Goal: Find specific page/section: Find specific page/section

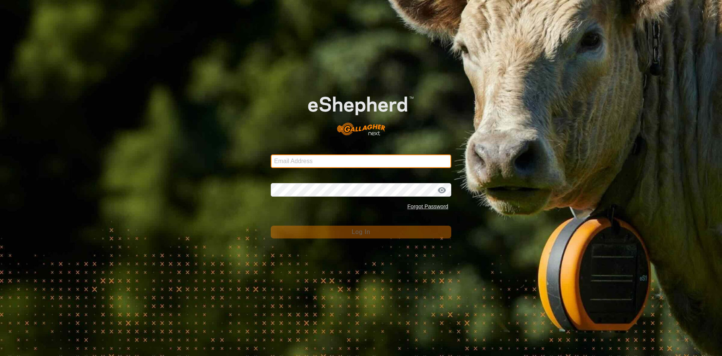
drag, startPoint x: 0, startPoint y: 0, endPoint x: 371, endPoint y: 163, distance: 405.0
click at [371, 163] on input "Email Address" at bounding box center [361, 161] width 181 height 14
type input "[EMAIL_ADDRESS][DOMAIN_NAME]"
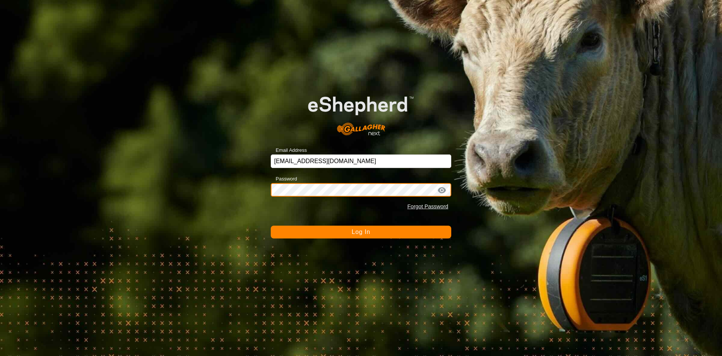
click at [271, 225] on button "Log In" at bounding box center [361, 231] width 181 height 13
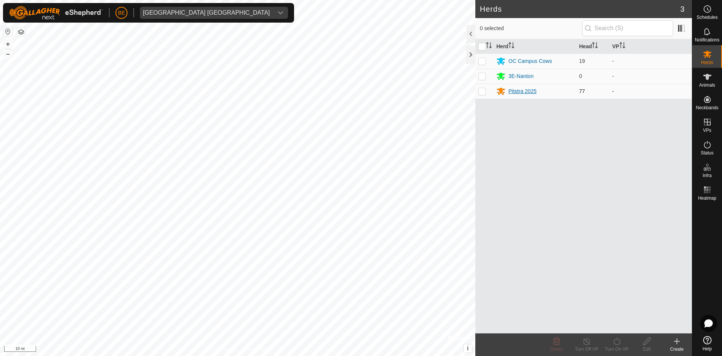
click at [518, 90] on div "Pitstra 2025" at bounding box center [523, 91] width 28 height 8
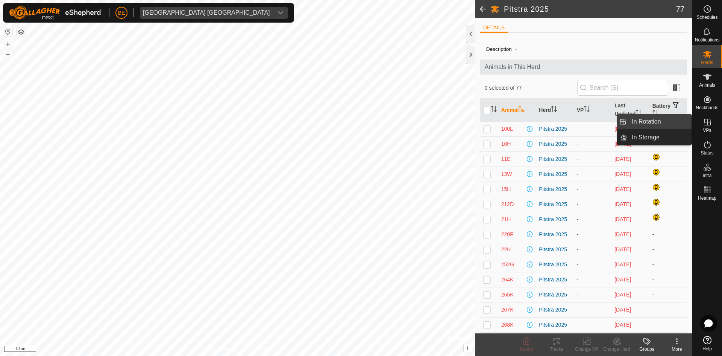
click at [669, 116] on link "In Rotation" at bounding box center [660, 121] width 64 height 15
